Goal: Task Accomplishment & Management: Use online tool/utility

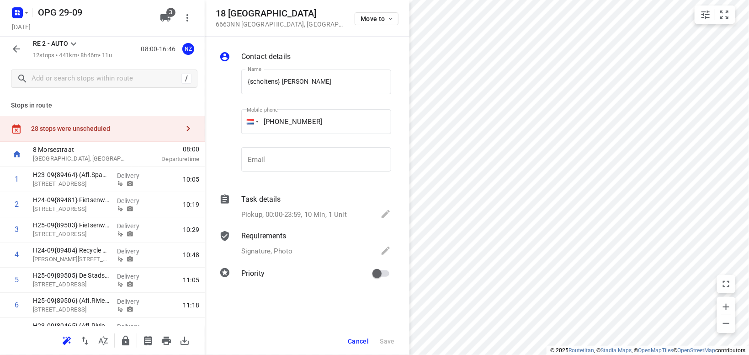
click at [72, 43] on icon at bounding box center [73, 44] width 5 height 3
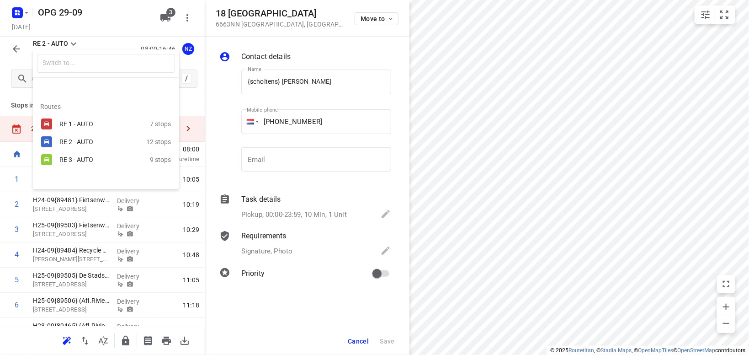
click at [78, 124] on div "RE 1 - AUTO" at bounding box center [98, 123] width 78 height 7
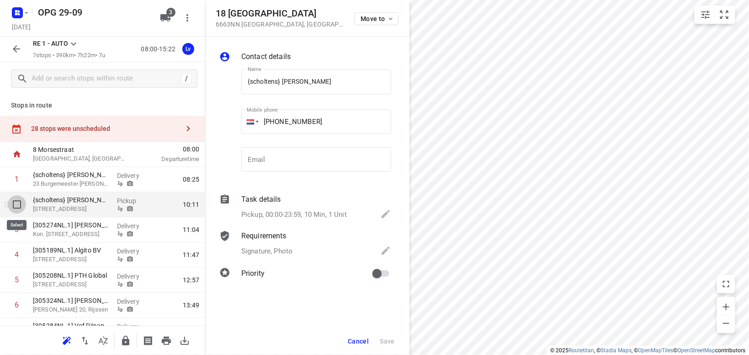
click at [13, 204] on input "checkbox" at bounding box center [17, 204] width 18 height 18
checkbox input "true"
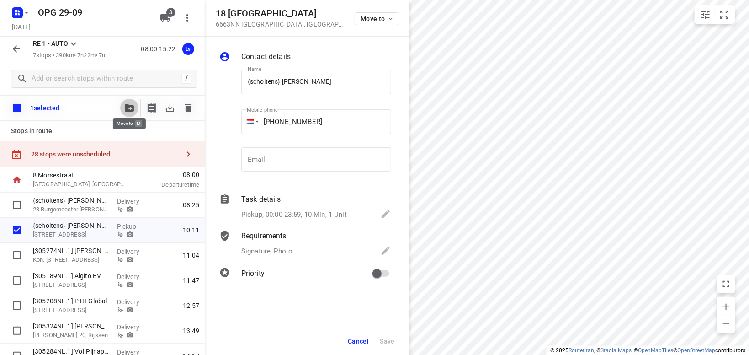
click at [127, 106] on icon "button" at bounding box center [129, 107] width 9 height 7
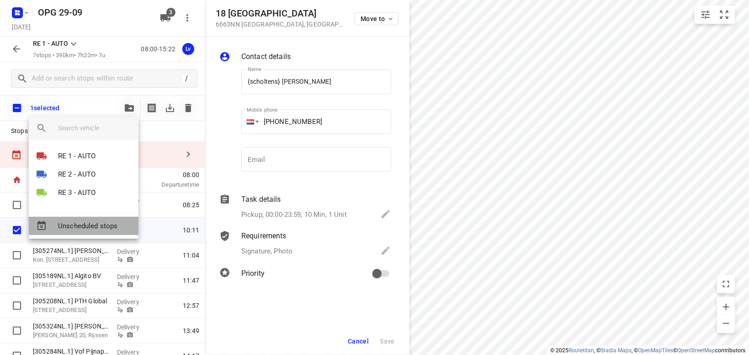
click at [92, 223] on span "Unscheduled stops" at bounding box center [94, 226] width 73 height 11
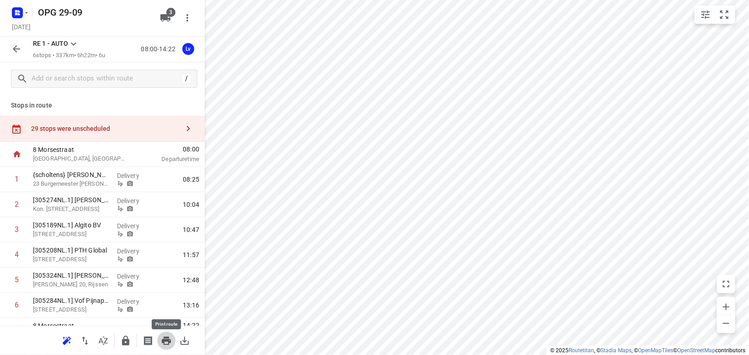
click at [163, 338] on icon "button" at bounding box center [166, 340] width 11 height 11
click at [74, 43] on icon at bounding box center [73, 43] width 11 height 11
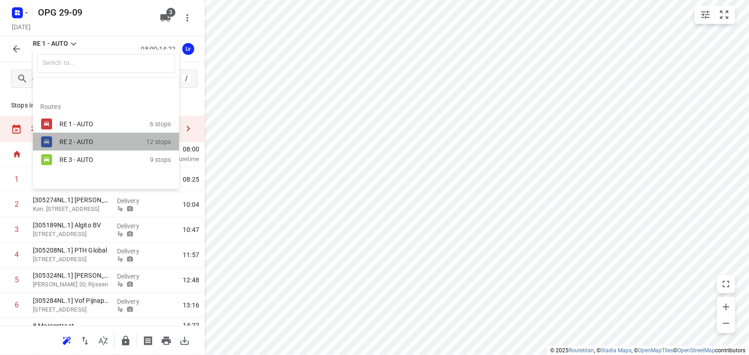
click at [62, 140] on div "RE 2 - AUTO" at bounding box center [98, 141] width 78 height 7
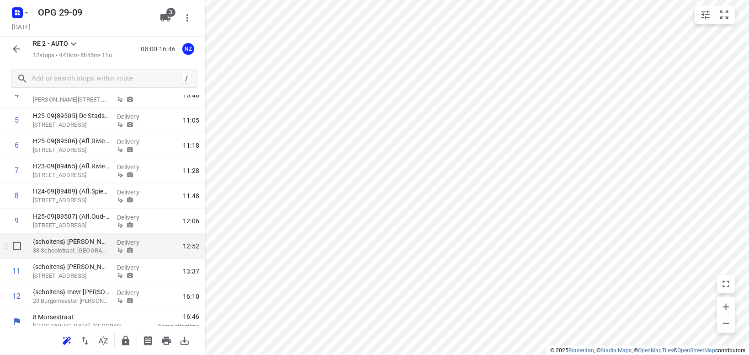
scroll to position [168, 0]
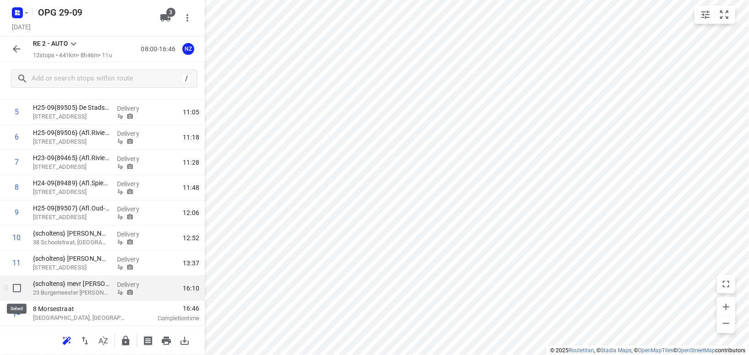
click at [15, 287] on input "checkbox" at bounding box center [17, 288] width 18 height 18
checkbox input "true"
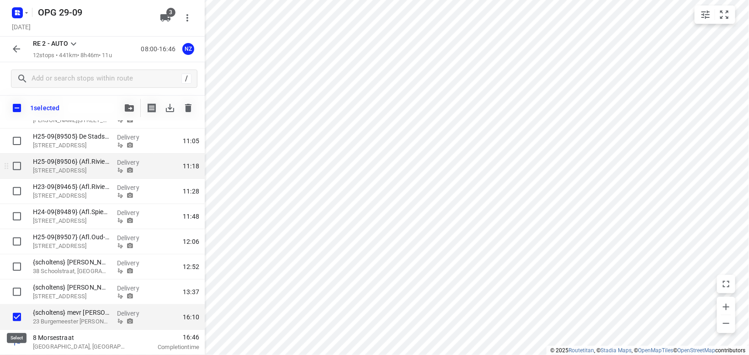
scroll to position [164, 0]
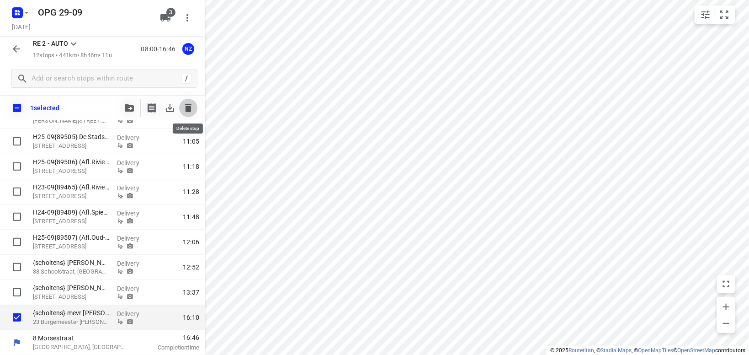
click at [190, 107] on icon "button" at bounding box center [188, 108] width 6 height 8
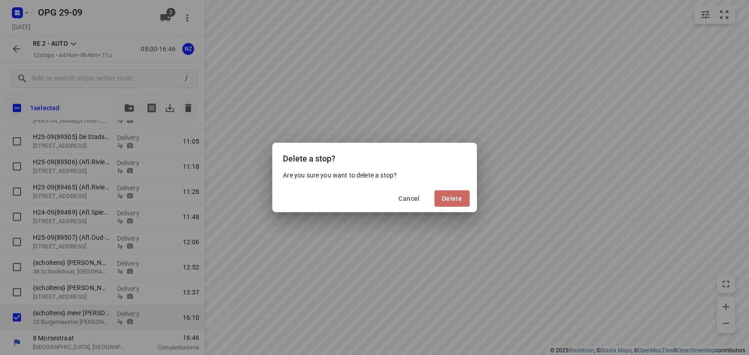
click at [451, 197] on span "Delete" at bounding box center [452, 198] width 20 height 7
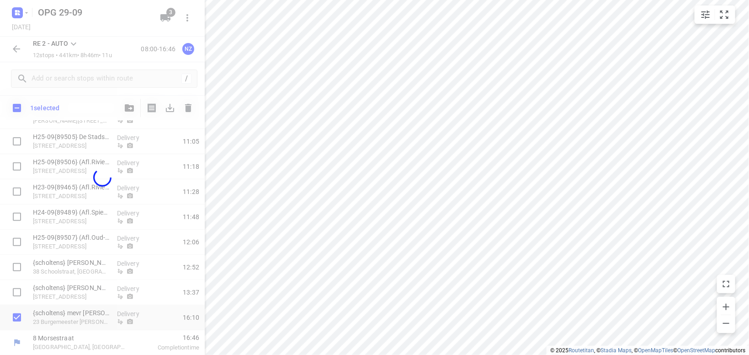
scroll to position [143, 0]
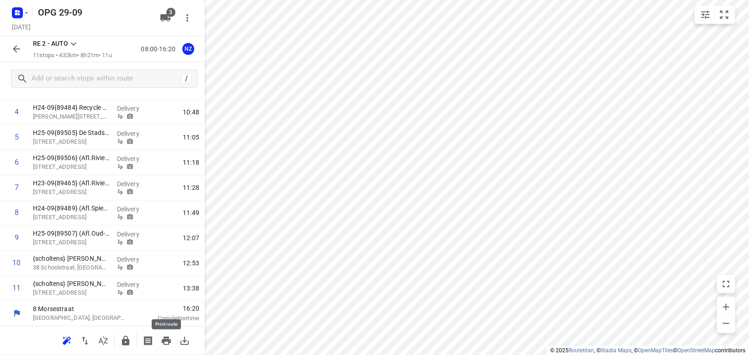
click at [168, 341] on icon "button" at bounding box center [166, 340] width 9 height 8
click at [15, 48] on icon "button" at bounding box center [16, 48] width 11 height 11
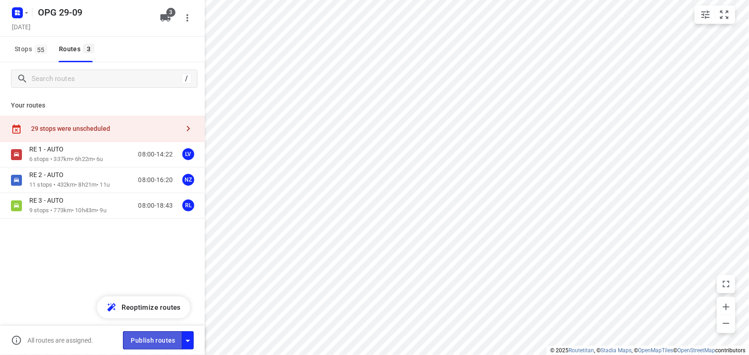
click at [149, 340] on span "Publish routes" at bounding box center [153, 340] width 45 height 11
